Goal: Task Accomplishment & Management: Use online tool/utility

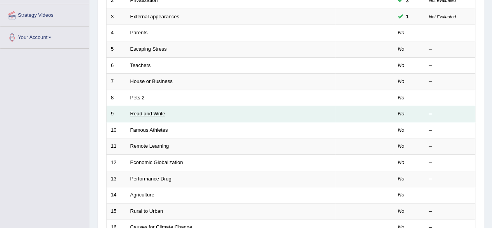
click at [146, 112] on link "Read and Write" at bounding box center [147, 114] width 35 height 6
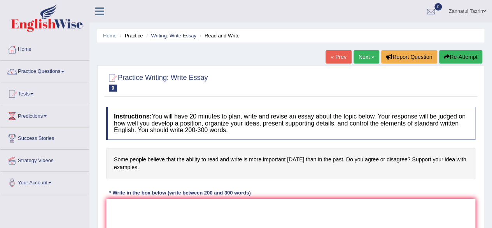
click at [178, 35] on link "Writing: Write Essay" at bounding box center [174, 36] width 46 height 6
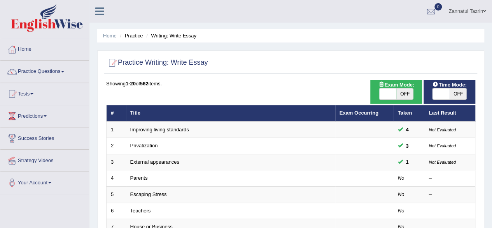
click at [460, 96] on span "OFF" at bounding box center [458, 93] width 17 height 11
checkbox input "true"
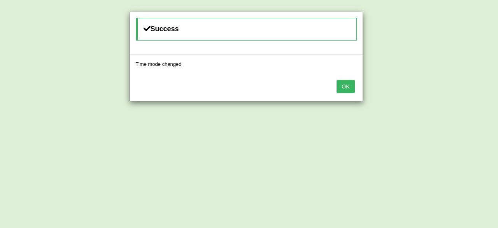
click at [347, 88] on button "OK" at bounding box center [346, 86] width 18 height 13
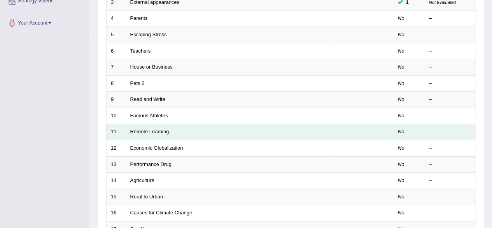
scroll to position [159, 0]
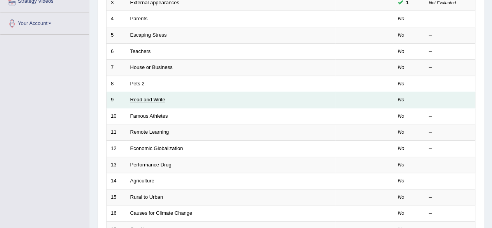
click at [149, 98] on link "Read and Write" at bounding box center [147, 100] width 35 height 6
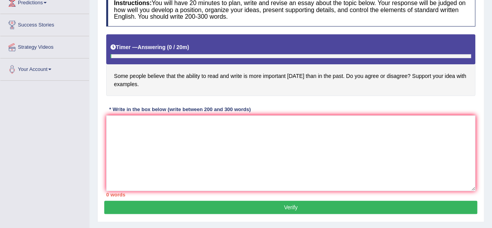
scroll to position [113, 0]
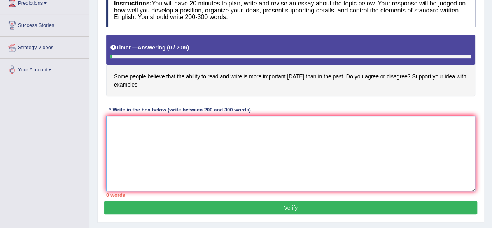
click at [118, 122] on textarea at bounding box center [290, 154] width 369 height 76
click at [173, 123] on textarea "The rising prominance of the ability to read and write" at bounding box center [290, 154] width 369 height 76
click at [180, 124] on textarea "The rising prominance of the ability to read and write" at bounding box center [290, 154] width 369 height 76
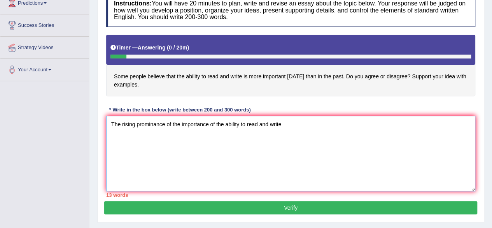
click at [289, 133] on textarea "The rising prominance of the importance of the ability to read and write" at bounding box center [290, 154] width 369 height 76
click at [209, 124] on textarea "The rising prominance of the importance of the ability to read and write i" at bounding box center [290, 154] width 369 height 76
click at [241, 121] on textarea "The rising prominance of the ability to read and write i" at bounding box center [290, 154] width 369 height 76
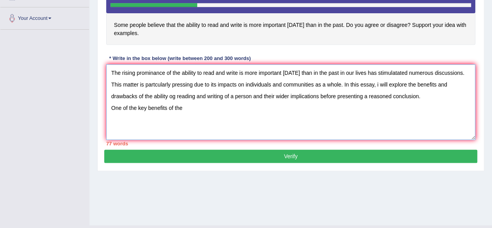
scroll to position [163, 0]
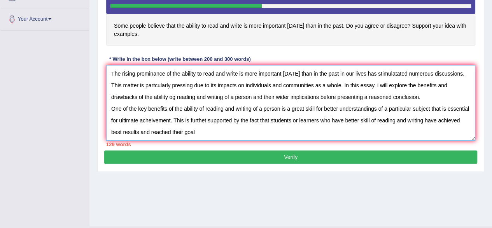
click at [172, 129] on textarea "The rising prominance of the ability to read and write is more important today …" at bounding box center [290, 103] width 369 height 76
click at [202, 131] on textarea "The rising prominance of the ability to read and write is more important today …" at bounding box center [290, 103] width 369 height 76
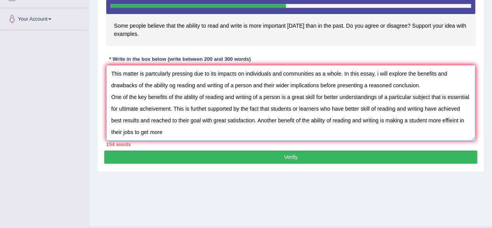
scroll to position [10, 0]
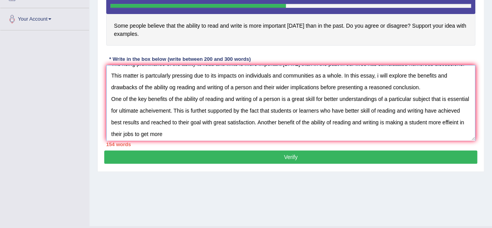
click at [202, 131] on textarea "The rising prominance of the ability to read and write is more important today …" at bounding box center [290, 103] width 369 height 76
click at [430, 123] on textarea "The rising prominance of the ability to read and write is more important today …" at bounding box center [290, 103] width 369 height 76
click at [449, 121] on textarea "The rising prominance of the ability to read and write is more important today …" at bounding box center [290, 103] width 369 height 76
click at [196, 134] on textarea "The rising prominance of the ability to read and write is more important today …" at bounding box center [290, 103] width 369 height 76
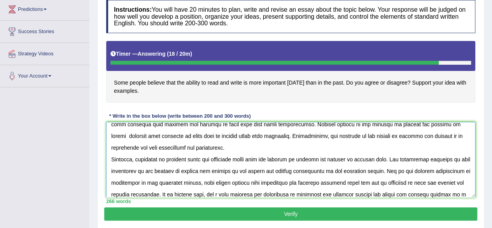
scroll to position [76, 0]
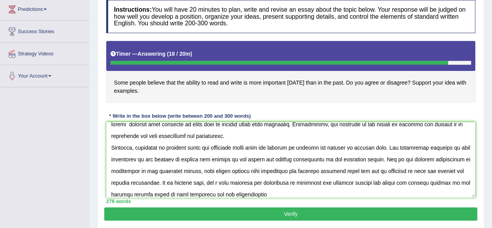
click at [237, 193] on div "Instructions: You will have 20 minutes to plan, write and revise an essay about…" at bounding box center [290, 101] width 373 height 211
click at [237, 193] on textarea at bounding box center [290, 160] width 369 height 76
click at [281, 193] on textarea at bounding box center [290, 160] width 369 height 76
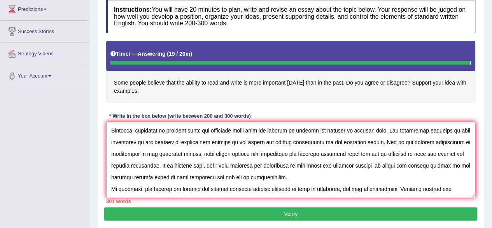
scroll to position [100, 0]
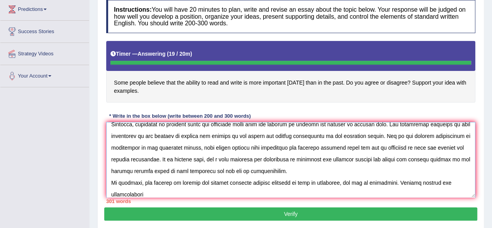
type textarea "The rising prominance of the ability to read and write is more important today …"
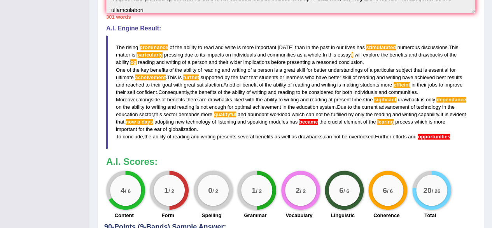
scroll to position [279, 0]
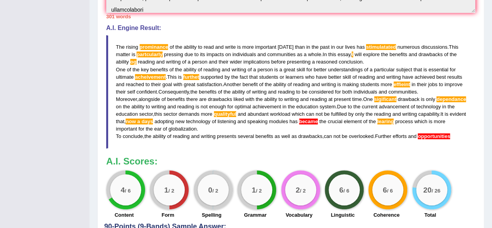
drag, startPoint x: 114, startPoint y: 43, endPoint x: 478, endPoint y: 132, distance: 374.7
click at [478, 132] on div "Practice Writing: Write Essay 9 Read and Write Instructions: You will have 20 m…" at bounding box center [290, 28] width 387 height 484
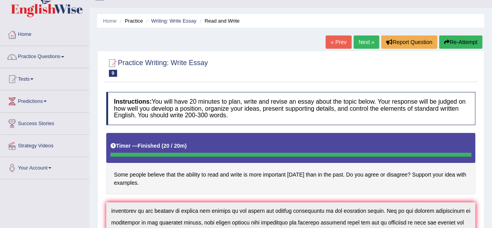
scroll to position [14, 0]
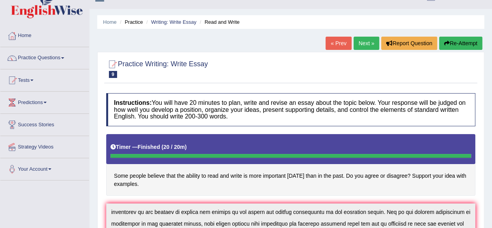
click at [366, 42] on link "Next »" at bounding box center [367, 43] width 26 height 13
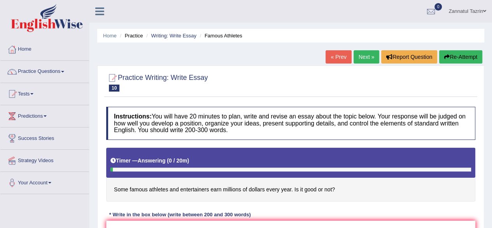
scroll to position [1, 0]
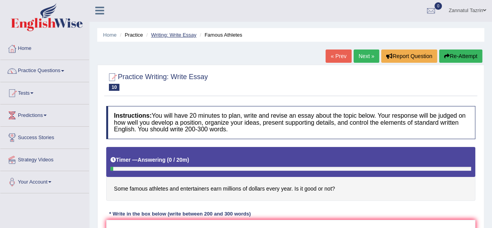
click at [174, 36] on link "Writing: Write Essay" at bounding box center [174, 35] width 46 height 6
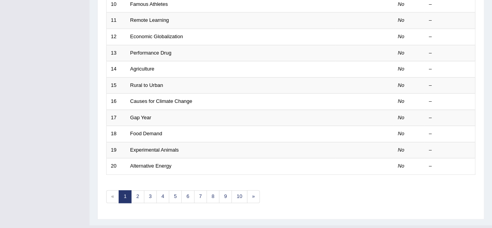
scroll to position [276, 0]
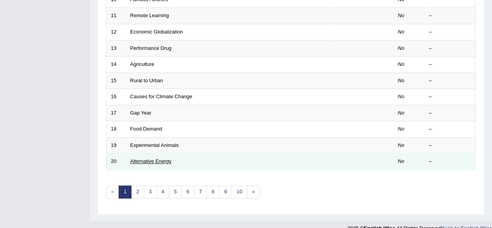
click at [144, 158] on link "Alternative Energy" at bounding box center [150, 161] width 41 height 6
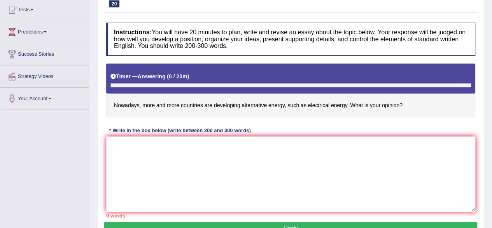
scroll to position [109, 0]
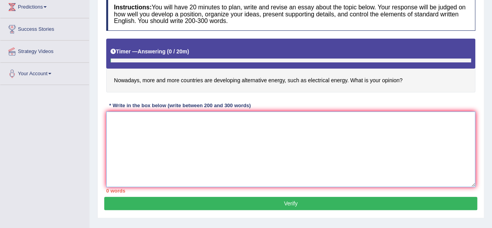
click at [119, 118] on textarea at bounding box center [290, 149] width 369 height 76
drag, startPoint x: 173, startPoint y: 119, endPoint x: 245, endPoint y: 123, distance: 72.5
click at [245, 123] on textarea "The rising prominence of developing alternative energy" at bounding box center [290, 149] width 369 height 76
click at [248, 119] on textarea "The rising prominence of developing alternative energy" at bounding box center [290, 149] width 369 height 76
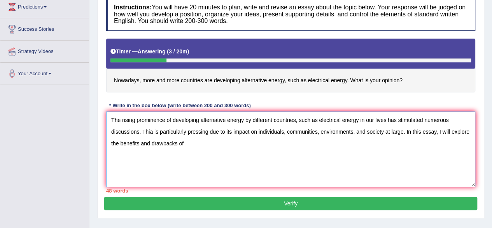
paste textarea "developing alternative energy"
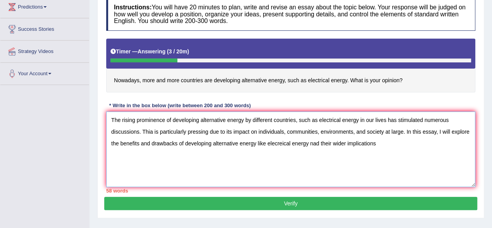
click at [314, 141] on textarea "The rising prominence of developing alternative energy by different countries, …" at bounding box center [290, 149] width 369 height 76
click at [377, 144] on textarea "The rising prominence of developing alternative energy by different countries, …" at bounding box center [290, 149] width 369 height 76
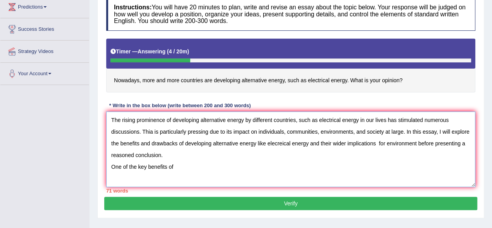
paste textarea "developing alternative energy"
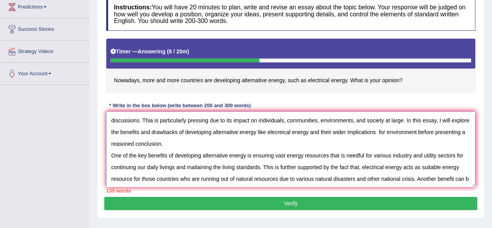
scroll to position [18, 0]
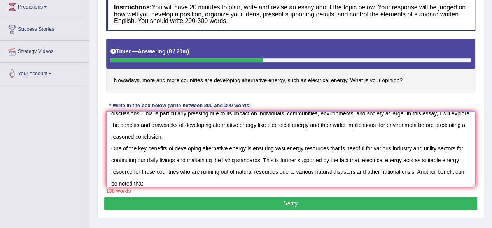
paste textarea "developing alternative energy"
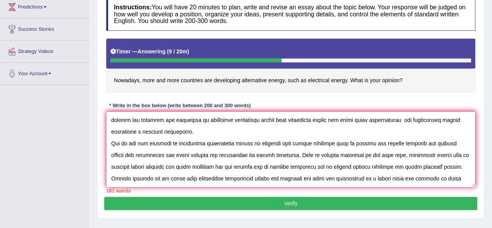
scroll to position [30, 0]
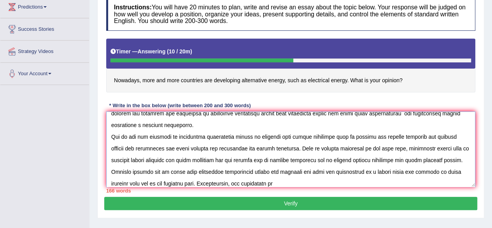
paste textarea "developing alternative energy"
click at [290, 183] on textarea at bounding box center [290, 149] width 369 height 76
click at [391, 181] on textarea at bounding box center [290, 149] width 369 height 76
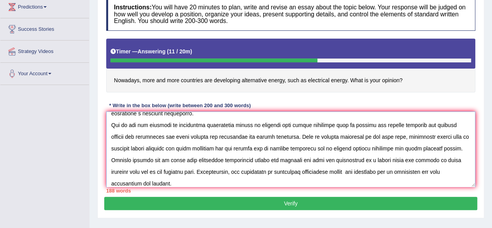
paste textarea "developing alternative energy"
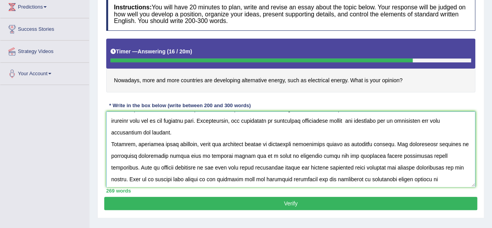
scroll to position [100, 0]
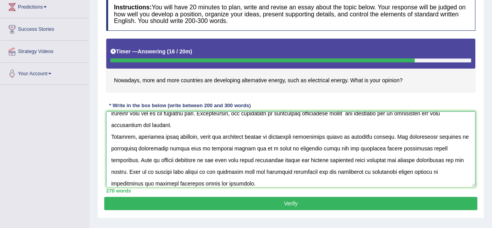
click at [185, 172] on textarea at bounding box center [290, 149] width 369 height 76
paste textarea "developing alternative energy"
click at [118, 182] on textarea at bounding box center [290, 149] width 369 height 76
paste textarea "developing alternative energy"
click at [237, 184] on textarea at bounding box center [290, 149] width 369 height 76
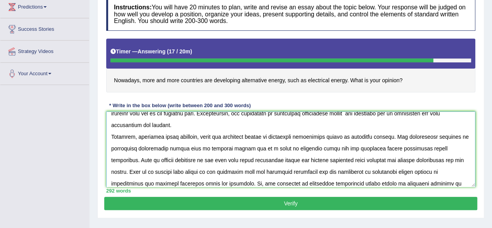
click at [272, 180] on textarea at bounding box center [290, 149] width 369 height 76
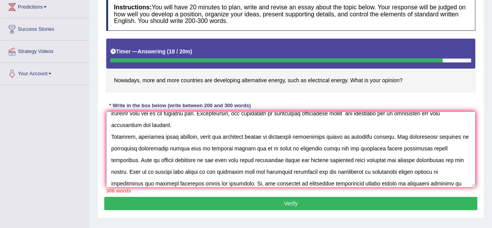
scroll to position [112, 0]
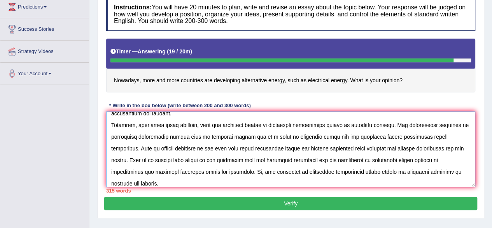
click at [213, 182] on textarea at bounding box center [290, 149] width 369 height 76
click at [278, 183] on textarea at bounding box center [290, 149] width 369 height 76
paste textarea "developing alternative energy"
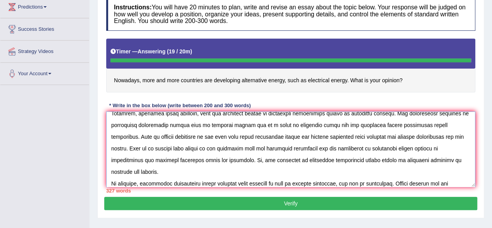
type textarea "The rising prominence of developing alternative energy by different countries, …"
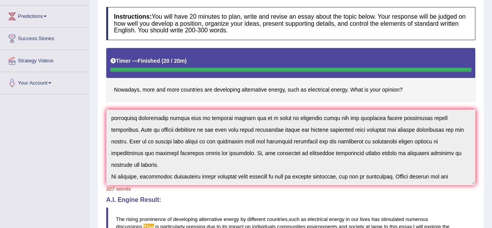
scroll to position [100, 0]
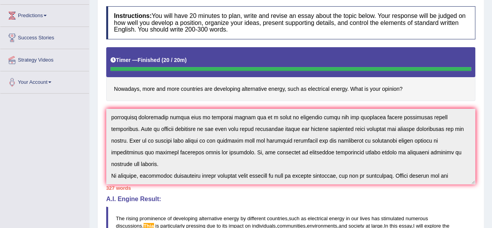
drag, startPoint x: 405, startPoint y: 89, endPoint x: 304, endPoint y: 85, distance: 101.3
click at [304, 85] on h4 "Nowadays, more and more countries are developing alternative energy, such as el…" at bounding box center [290, 74] width 369 height 54
drag, startPoint x: 112, startPoint y: 88, endPoint x: 389, endPoint y: 95, distance: 276.8
click at [389, 95] on h4 "Nowadays, more and more countries are developing alternative energy, such as el…" at bounding box center [290, 74] width 369 height 54
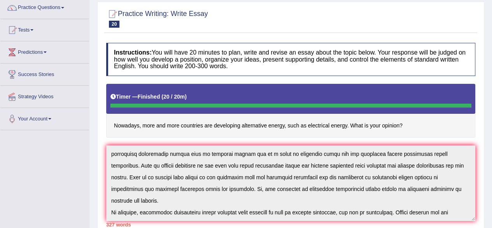
scroll to position [64, 0]
drag, startPoint x: 114, startPoint y: 125, endPoint x: 380, endPoint y: 124, distance: 266.2
click at [380, 124] on h4 "Nowadays, more and more countries are developing alternative energy, such as el…" at bounding box center [290, 111] width 369 height 54
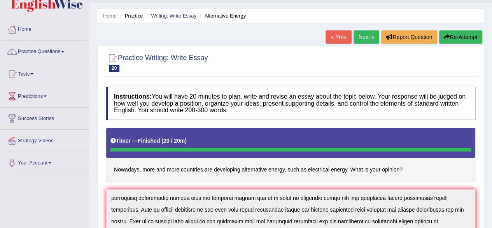
scroll to position [17, 0]
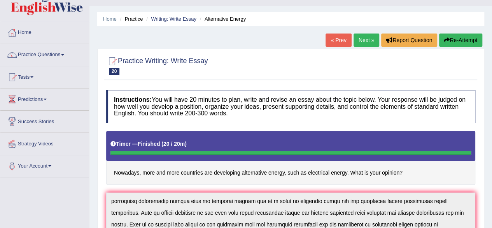
click at [361, 43] on link "Next »" at bounding box center [367, 39] width 26 height 13
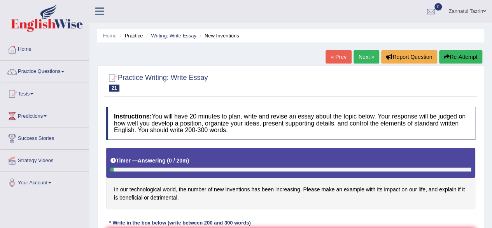
click at [171, 36] on link "Writing: Write Essay" at bounding box center [174, 36] width 46 height 6
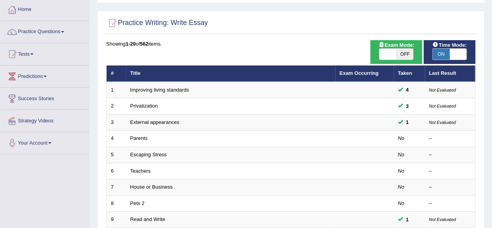
scroll to position [39, 0]
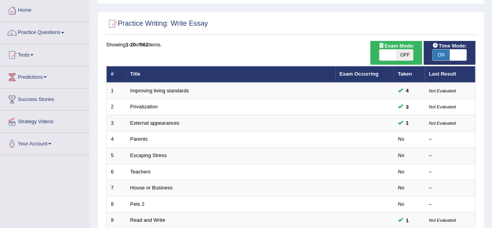
click at [404, 59] on span "OFF" at bounding box center [405, 54] width 17 height 11
checkbox input "true"
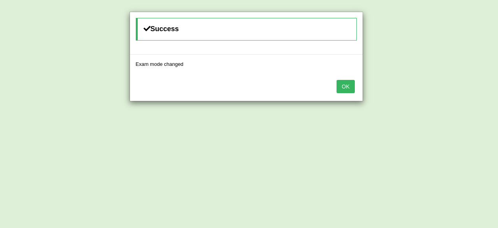
click at [345, 88] on button "OK" at bounding box center [346, 86] width 18 height 13
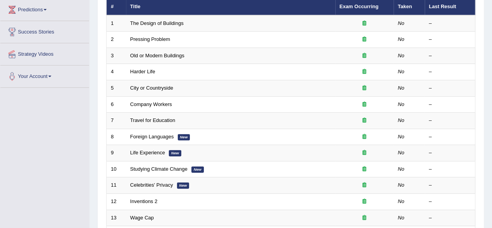
scroll to position [106, 0]
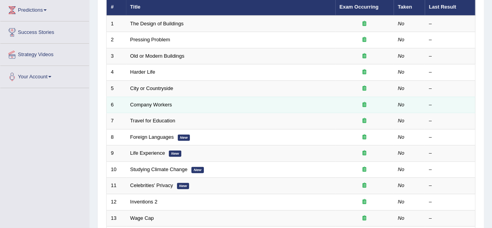
drag, startPoint x: 0, startPoint y: 0, endPoint x: 270, endPoint y: 104, distance: 289.3
click at [270, 104] on td "Company Workers" at bounding box center [230, 105] width 209 height 16
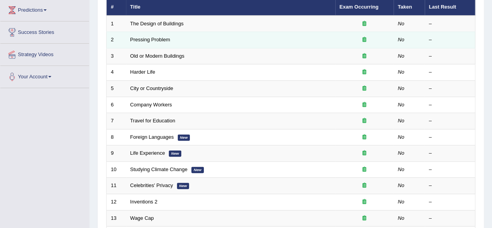
click at [255, 41] on td "Pressing Problem" at bounding box center [230, 40] width 209 height 16
click at [242, 37] on td "Pressing Problem" at bounding box center [230, 40] width 209 height 16
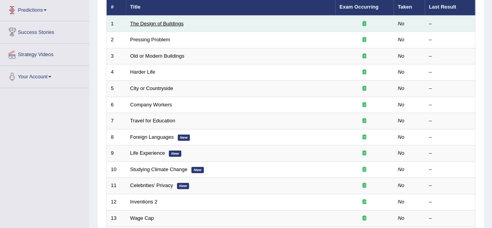
click at [150, 24] on link "The Design of Buildings" at bounding box center [156, 24] width 53 height 6
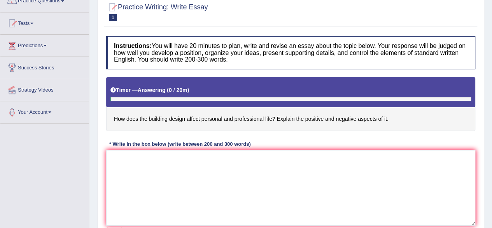
scroll to position [72, 0]
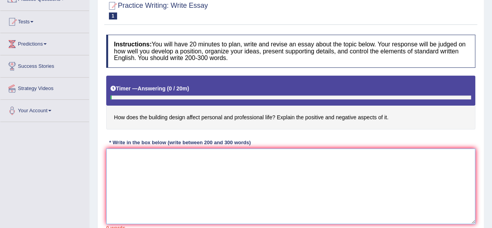
click at [119, 149] on textarea at bounding box center [290, 186] width 369 height 76
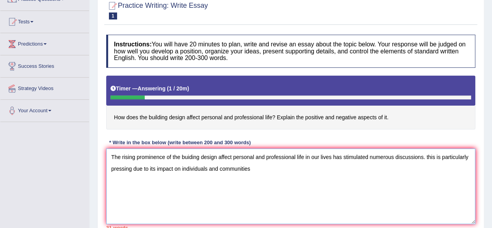
click at [428, 155] on textarea "The rising prominence of the buiding design affect personal and professional li…" at bounding box center [290, 186] width 369 height 76
click at [438, 157] on textarea "The rising prominence of the buiding design affect personal and professional li…" at bounding box center [290, 186] width 369 height 76
click at [279, 166] on textarea "The rising prominence of the buiding design affect personal and professional li…" at bounding box center [290, 186] width 369 height 76
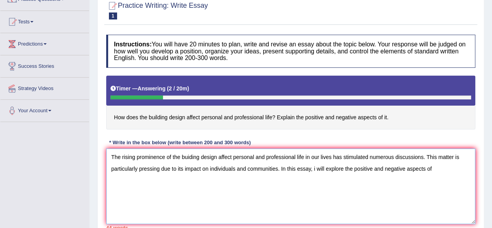
drag, startPoint x: 174, startPoint y: 158, endPoint x: 303, endPoint y: 158, distance: 129.6
click at [303, 158] on textarea "The rising prominence of the buiding design affect personal and professional li…" at bounding box center [290, 186] width 369 height 76
click at [434, 166] on textarea "The rising prominence of the buiding design affect personal and professional li…" at bounding box center [290, 186] width 369 height 76
paste textarea "he buiding design affect personal and professional life"
click at [433, 169] on textarea "The rising prominence of the buiding design affect personal and professional li…" at bounding box center [290, 186] width 369 height 76
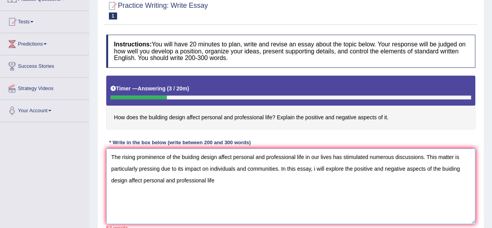
click at [452, 167] on textarea "The rising prominence of the buiding design affect personal and professional li…" at bounding box center [290, 186] width 369 height 76
click at [141, 180] on textarea "The rising prominence of the buiding design affect personal and professional li…" at bounding box center [290, 186] width 369 height 76
click at [225, 178] on textarea "The rising prominence of the buiding design affect personal and professional li…" at bounding box center [290, 186] width 369 height 76
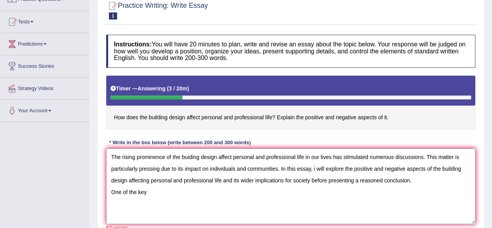
scroll to position [88, 0]
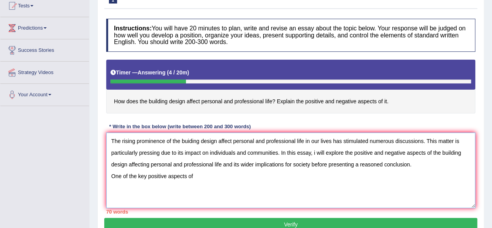
paste textarea "he buiding design affect personal and professional life"
click at [196, 175] on textarea "The rising prominence of the buiding design affect personal and professional li…" at bounding box center [290, 170] width 369 height 76
click at [193, 175] on textarea "The rising prominence of the buiding design affect personal and professional li…" at bounding box center [290, 170] width 369 height 76
click at [253, 176] on textarea "The rising prominence of the buiding design affect personal and professional li…" at bounding box center [290, 170] width 369 height 76
drag, startPoint x: 333, startPoint y: 176, endPoint x: 194, endPoint y: 176, distance: 139.3
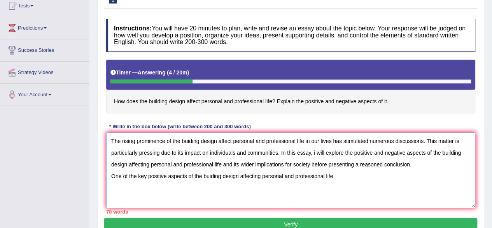
click at [194, 176] on textarea "The rising prominence of the buiding design affect personal and professional li…" at bounding box center [290, 170] width 369 height 76
click at [360, 177] on textarea "The rising prominence of the buiding design affect personal and professional li…" at bounding box center [290, 170] width 369 height 76
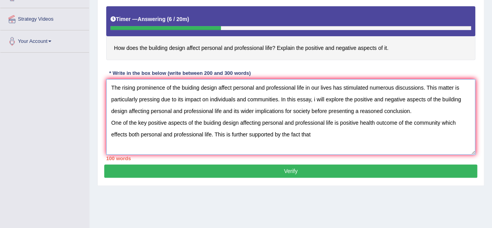
scroll to position [124, 0]
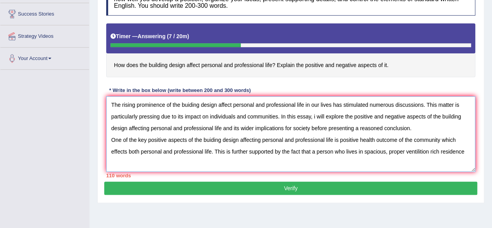
click at [385, 151] on textarea "The rising prominence of the buiding design affect personal and professional li…" at bounding box center [290, 134] width 369 height 76
click at [420, 151] on textarea "The rising prominence of the buiding design affect personal and professional li…" at bounding box center [290, 134] width 369 height 76
click at [466, 151] on textarea "The rising prominence of the buiding design affect personal and professional li…" at bounding box center [290, 134] width 369 height 76
click at [159, 164] on textarea "The rising prominence of the buiding design affect personal and professional li…" at bounding box center [290, 134] width 369 height 76
click at [177, 164] on textarea "The rising prominence of the buiding design affect personal and professional li…" at bounding box center [290, 134] width 369 height 76
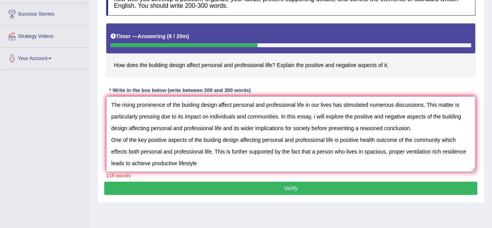
click at [149, 163] on textarea "The rising prominence of the buiding design affect personal and professional li…" at bounding box center [290, 134] width 369 height 76
click at [195, 159] on textarea "The rising prominence of the buiding design affect personal and professional li…" at bounding box center [290, 134] width 369 height 76
click at [125, 163] on textarea "The rising prominence of the buiding design affect personal and professional li…" at bounding box center [290, 134] width 369 height 76
click at [198, 159] on textarea "The rising prominence of the buiding design affect personal and professional li…" at bounding box center [290, 134] width 369 height 76
click at [246, 163] on textarea "The rising prominence of the buiding design affect personal and professional li…" at bounding box center [290, 134] width 369 height 76
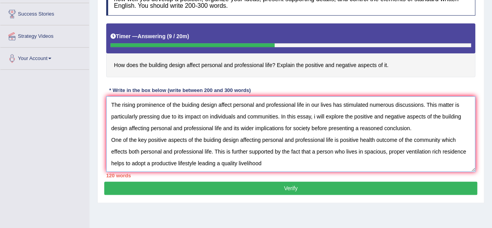
click at [262, 162] on textarea "The rising prominence of the buiding design affect personal and professional li…" at bounding box center [290, 134] width 369 height 76
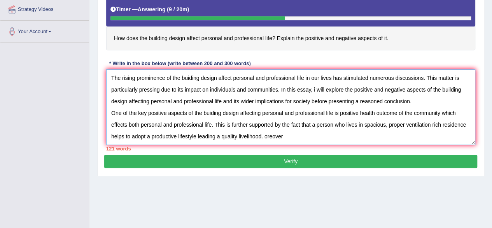
click at [265, 136] on textarea "The rising prominence of the buiding design affect personal and professional li…" at bounding box center [290, 107] width 369 height 76
click at [287, 136] on textarea "The rising prominence of the buiding design affect personal and professional li…" at bounding box center [290, 107] width 369 height 76
paste textarea "the buiding design affecting personal and professional life"
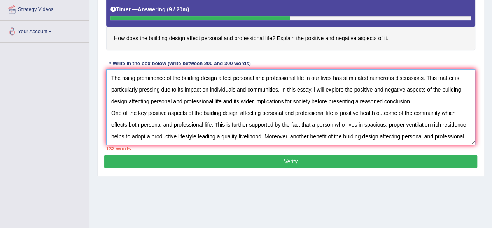
scroll to position [7, 0]
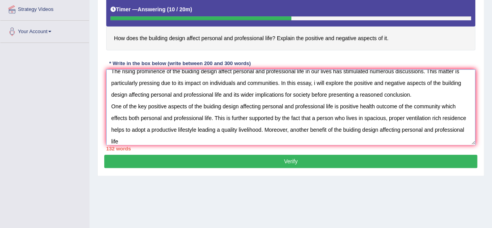
click at [445, 132] on textarea "The rising prominence of the buiding design affect personal and professional li…" at bounding box center [290, 107] width 369 height 76
drag, startPoint x: 404, startPoint y: 127, endPoint x: 458, endPoint y: 135, distance: 54.2
click at [458, 135] on textarea "The rising prominence of the buiding design affect personal and professional li…" at bounding box center [290, 107] width 369 height 76
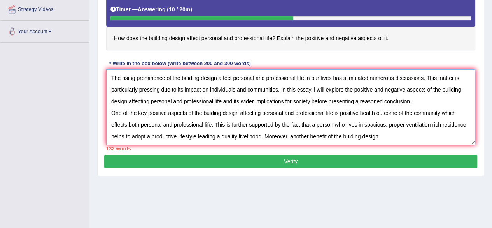
scroll to position [0, 0]
click at [329, 135] on textarea "The rising prominence of the buiding design affect personal and professional li…" at bounding box center [290, 107] width 369 height 76
click at [378, 137] on textarea "The rising prominence of the buiding design affect personal and professional li…" at bounding box center [290, 107] width 369 height 76
click at [402, 131] on textarea "The rising prominence of the buiding design affect personal and professional li…" at bounding box center [290, 107] width 369 height 76
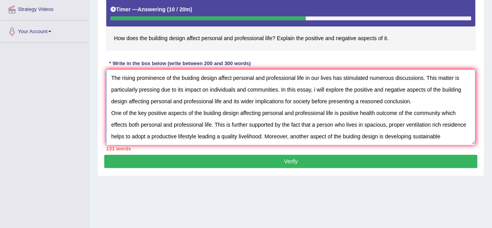
scroll to position [7, 0]
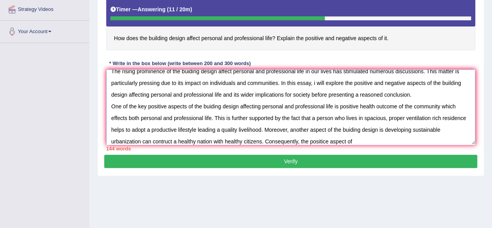
paste textarea "the buiding design affecting personal and professional life"
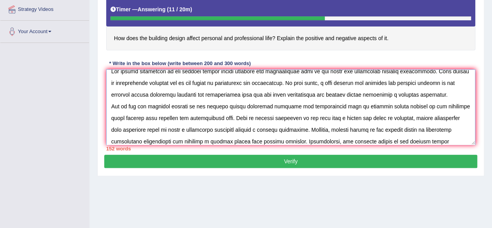
scroll to position [18, 0]
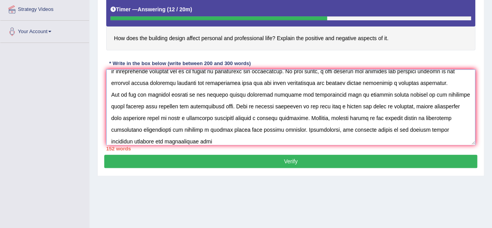
click at [399, 130] on textarea at bounding box center [290, 107] width 369 height 76
click at [375, 118] on textarea at bounding box center [290, 107] width 369 height 76
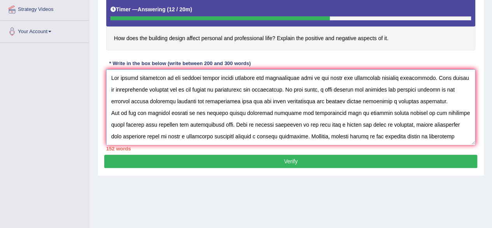
scroll to position [0, 0]
click at [189, 78] on textarea at bounding box center [290, 107] width 369 height 76
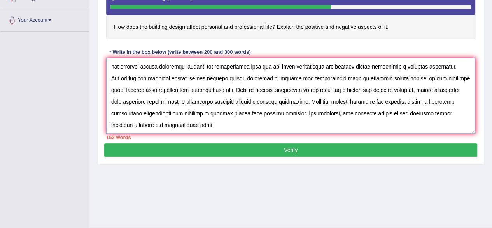
scroll to position [162, 0]
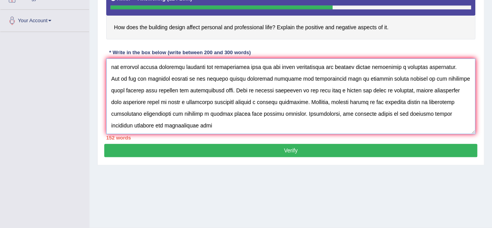
click at [182, 127] on textarea at bounding box center [290, 96] width 369 height 76
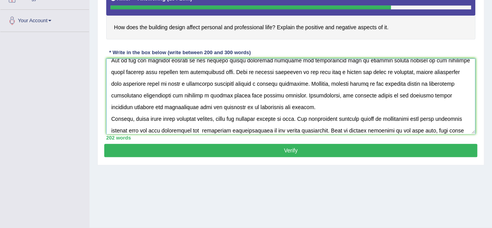
scroll to position [53, 0]
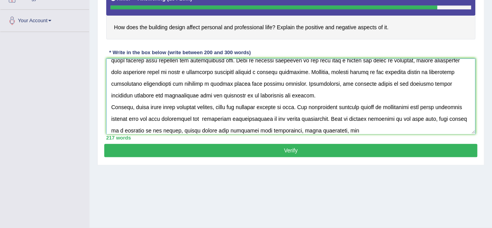
type textarea "The rising prominence of the building design affect personal and professional l…"
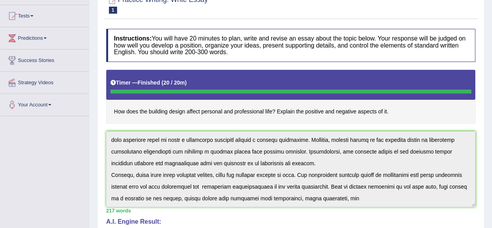
scroll to position [0, 0]
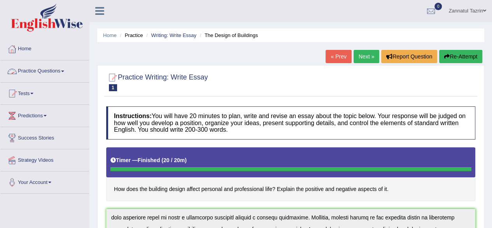
click at [40, 68] on link "Practice Questions" at bounding box center [44, 69] width 89 height 19
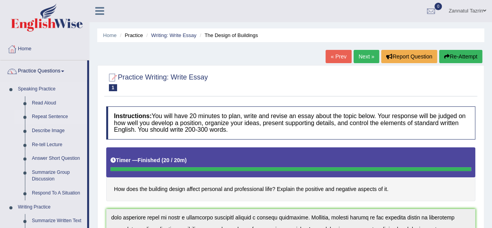
scroll to position [18, 0]
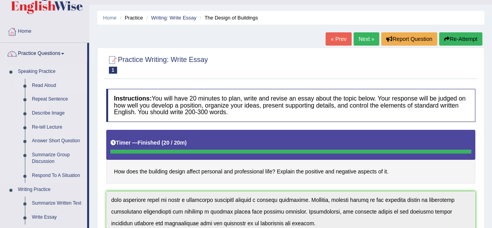
click at [44, 84] on link "Read Aloud" at bounding box center [57, 86] width 59 height 14
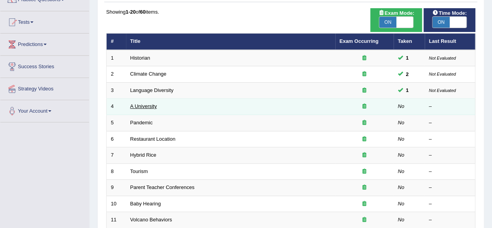
click at [139, 105] on link "A University" at bounding box center [143, 106] width 27 height 6
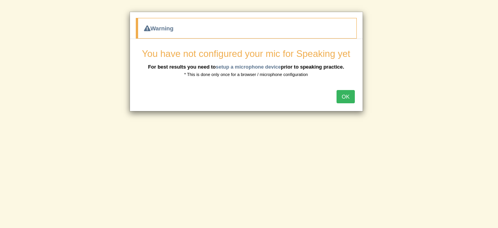
click at [349, 96] on button "OK" at bounding box center [346, 96] width 18 height 13
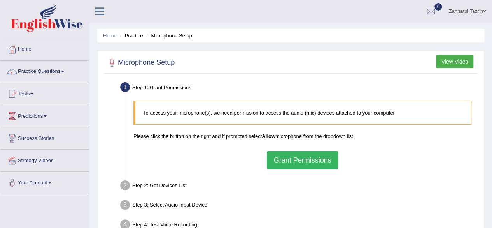
click at [312, 158] on button "Grant Permissions" at bounding box center [302, 160] width 71 height 18
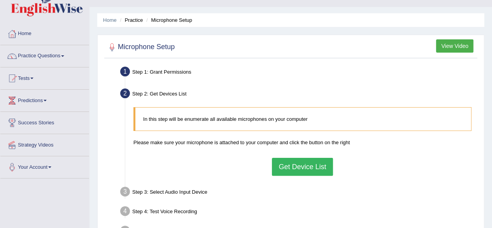
scroll to position [16, 0]
click at [307, 167] on button "Get Device List" at bounding box center [302, 166] width 61 height 18
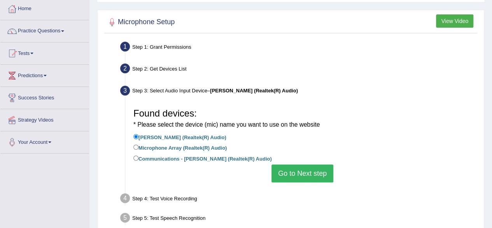
scroll to position [53, 0]
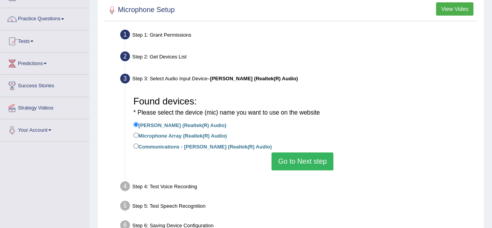
click at [307, 164] on button "Go to Next step" at bounding box center [303, 161] width 62 height 18
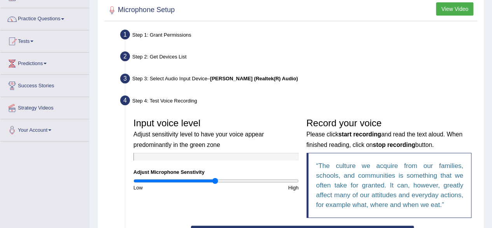
scroll to position [95, 0]
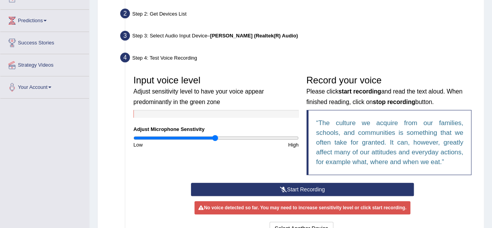
click at [299, 186] on button "Start Recording" at bounding box center [302, 189] width 223 height 13
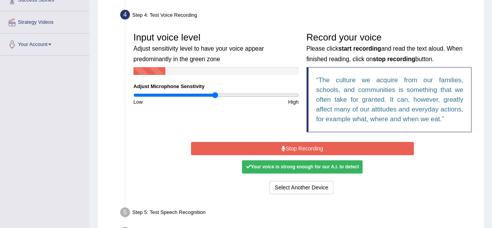
scroll to position [145, 0]
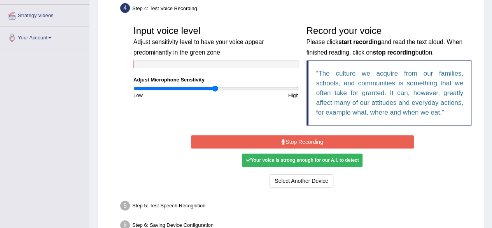
click at [297, 144] on button "Stop Recording" at bounding box center [302, 141] width 223 height 13
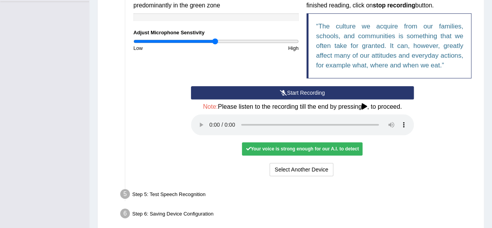
scroll to position [192, 0]
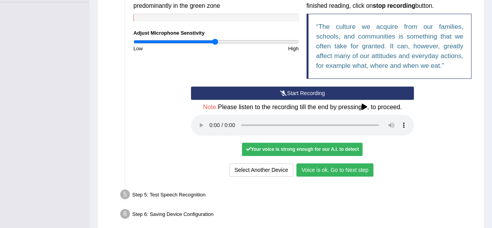
click at [348, 168] on button "Voice is ok. Go to Next step" at bounding box center [335, 169] width 77 height 13
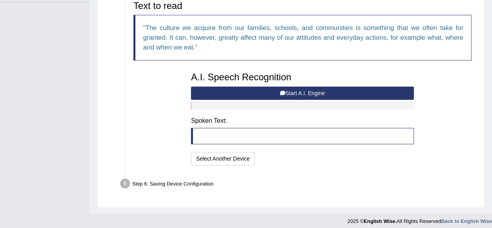
scroll to position [195, 0]
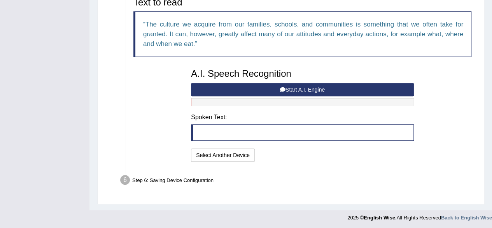
click at [303, 88] on button "Start A.I. Engine" at bounding box center [302, 89] width 223 height 13
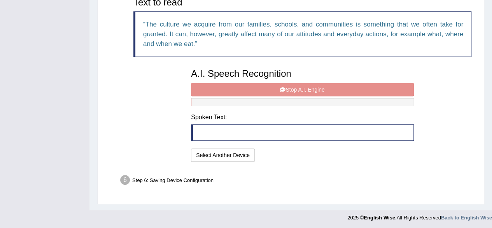
click at [303, 88] on div "A.I. Speech Recognition Start A.I. Engine Stop A.I. Engine Note: Please listen …" at bounding box center [302, 114] width 231 height 99
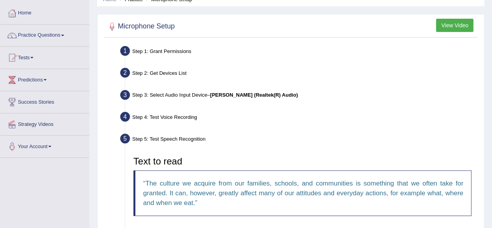
scroll to position [0, 0]
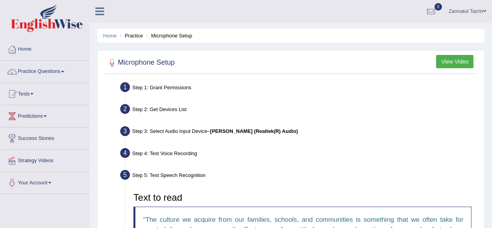
click at [243, 90] on div "Step 1: Grant Permissions" at bounding box center [299, 88] width 364 height 17
